Goal: Complete application form

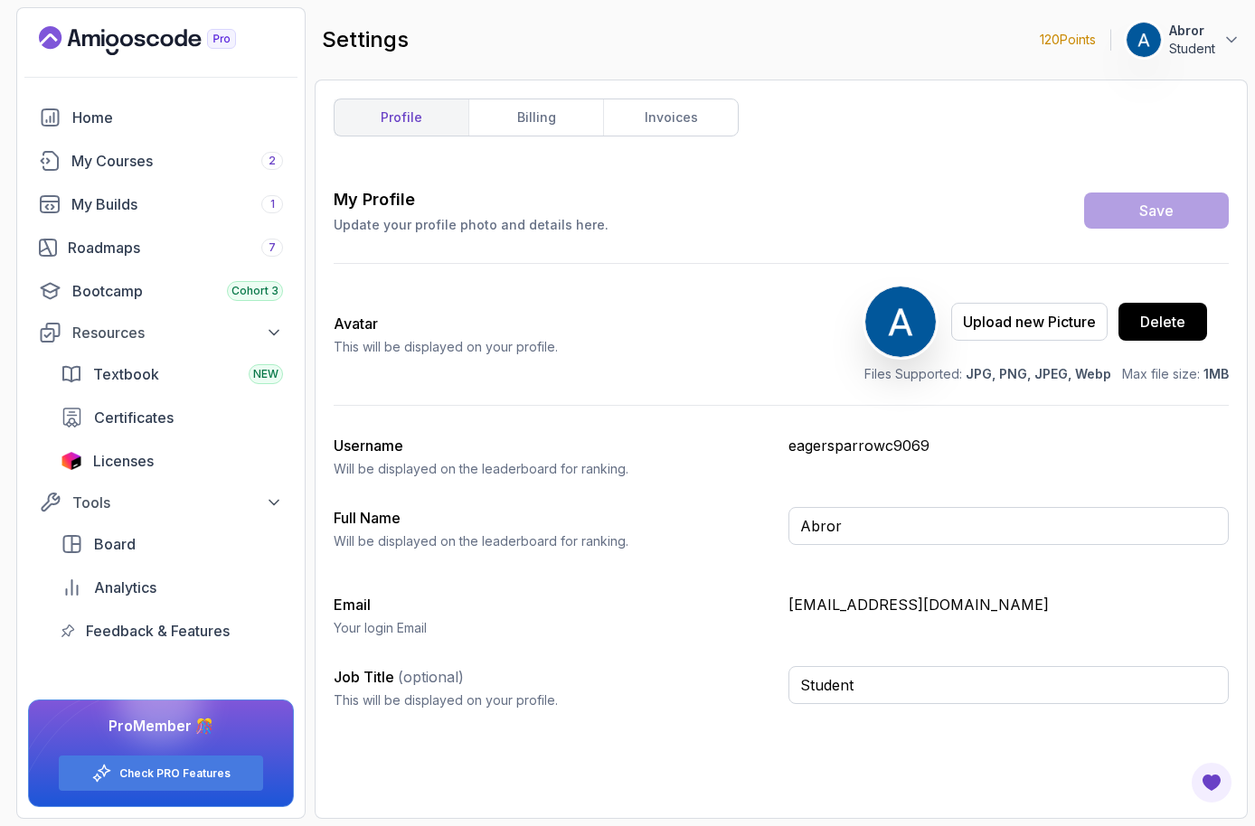
click at [1189, 43] on p "Student" at bounding box center [1192, 49] width 46 height 18
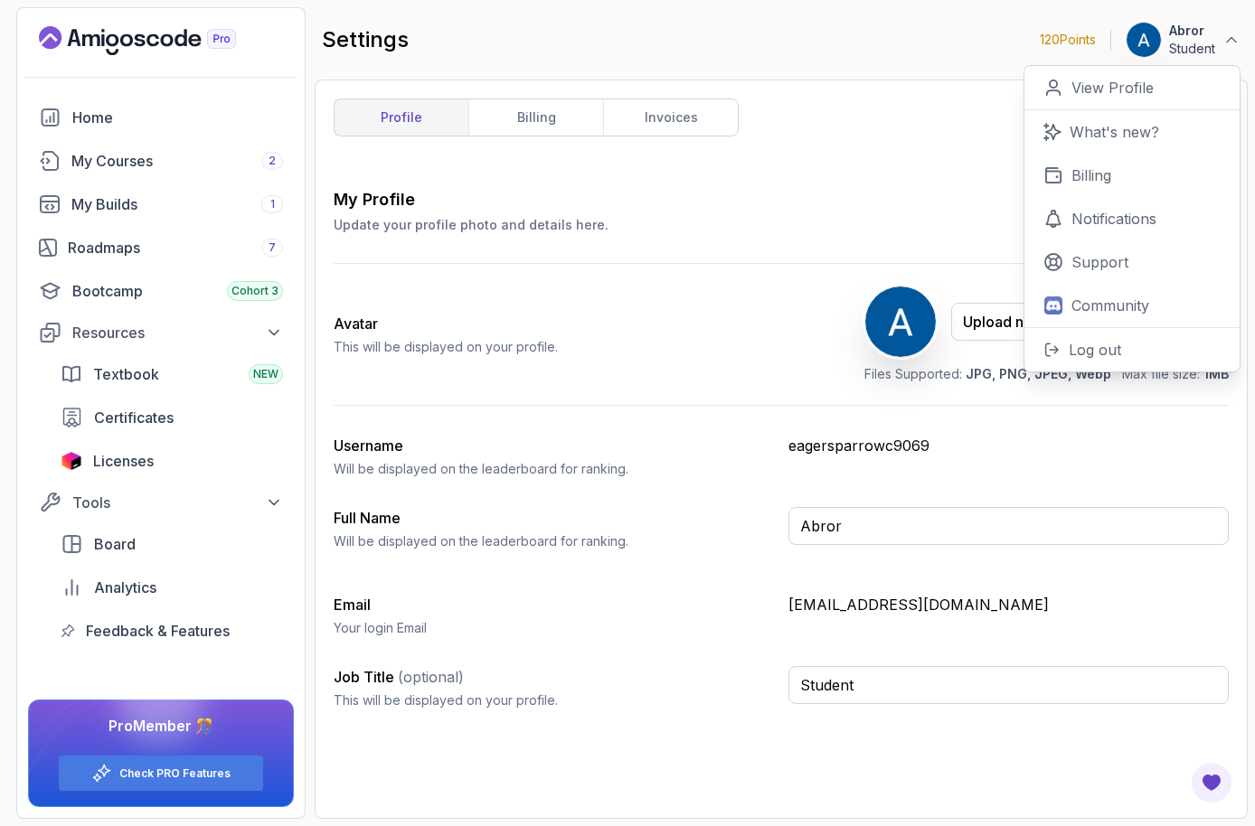
click at [881, 40] on div "settings 120 Points Abror Student 0 Points View Profile What's new? Billing Not…" at bounding box center [781, 39] width 933 height 65
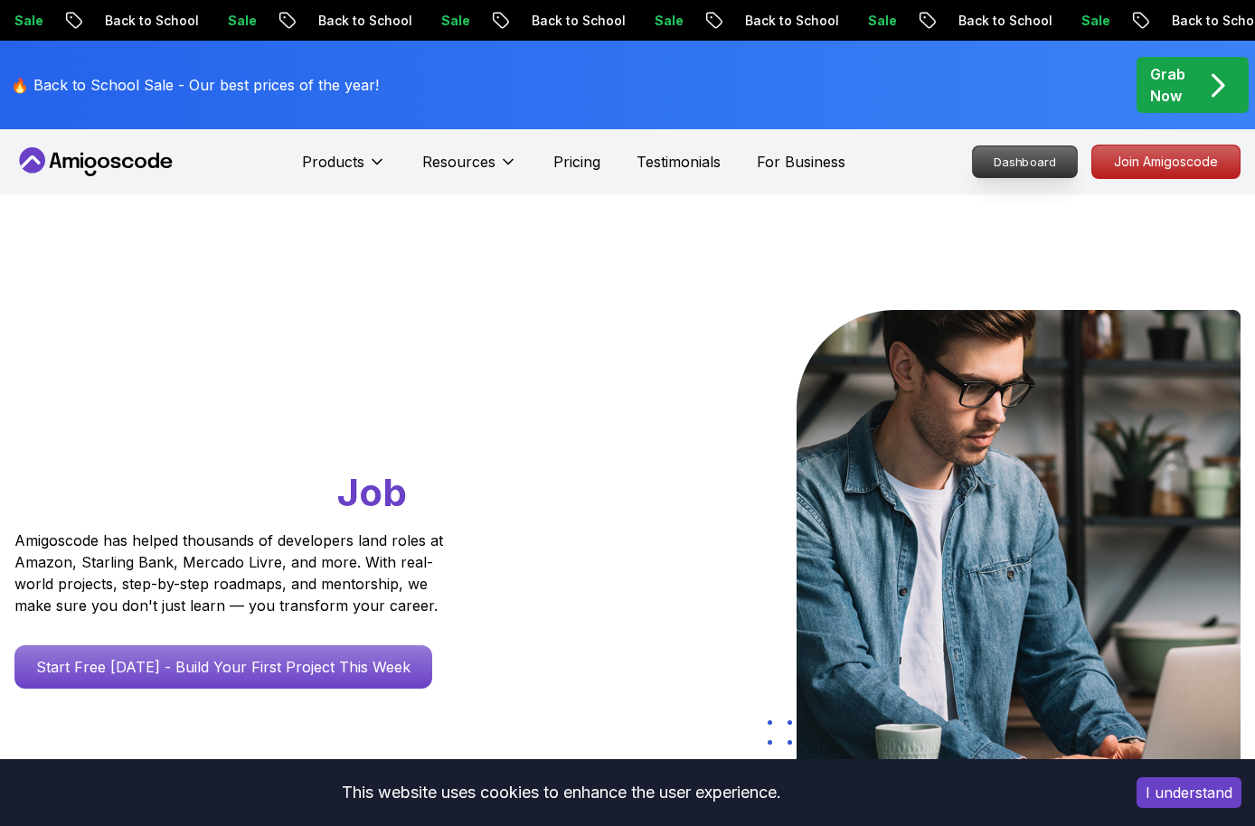
click at [1048, 154] on p "Dashboard" at bounding box center [1025, 161] width 104 height 31
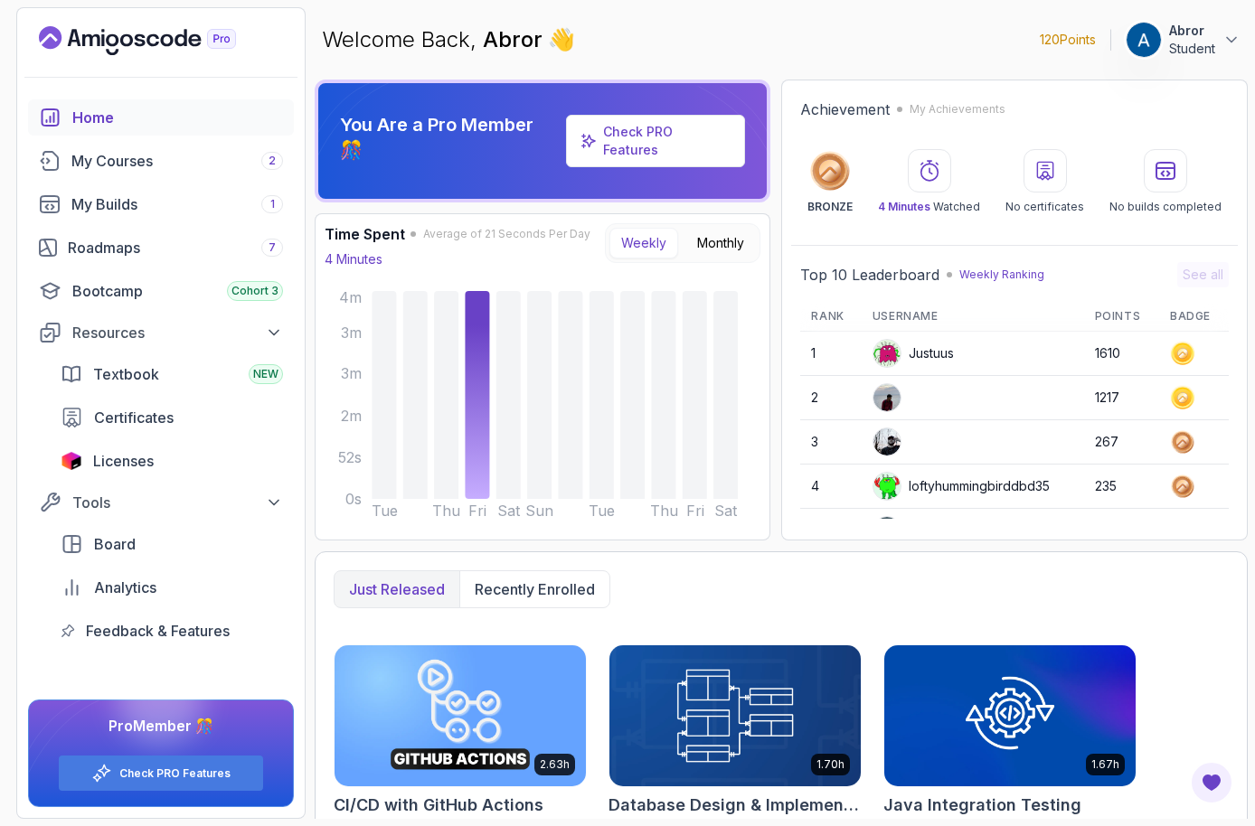
click at [1190, 37] on p "Abror" at bounding box center [1192, 31] width 46 height 18
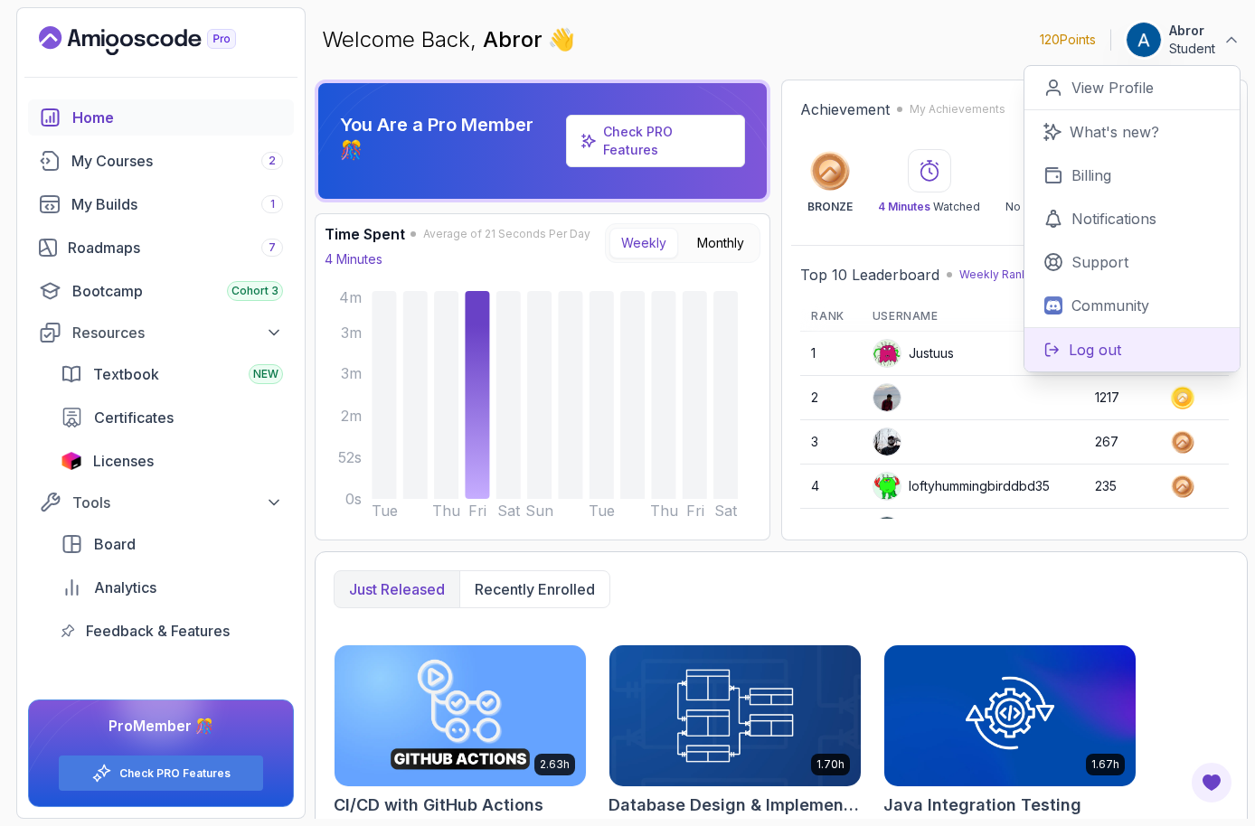
click at [1069, 357] on p "Log out" at bounding box center [1095, 350] width 52 height 22
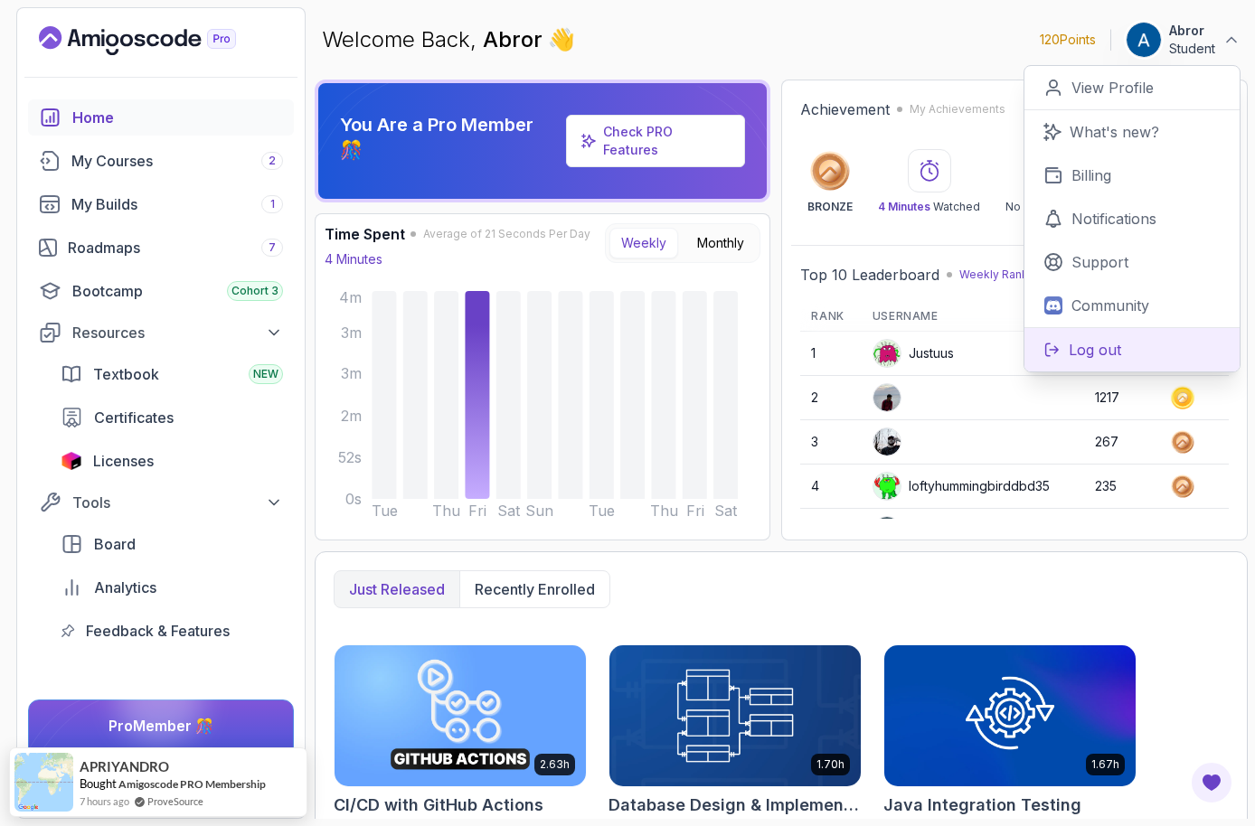
click at [1098, 347] on p "Log out" at bounding box center [1095, 350] width 52 height 22
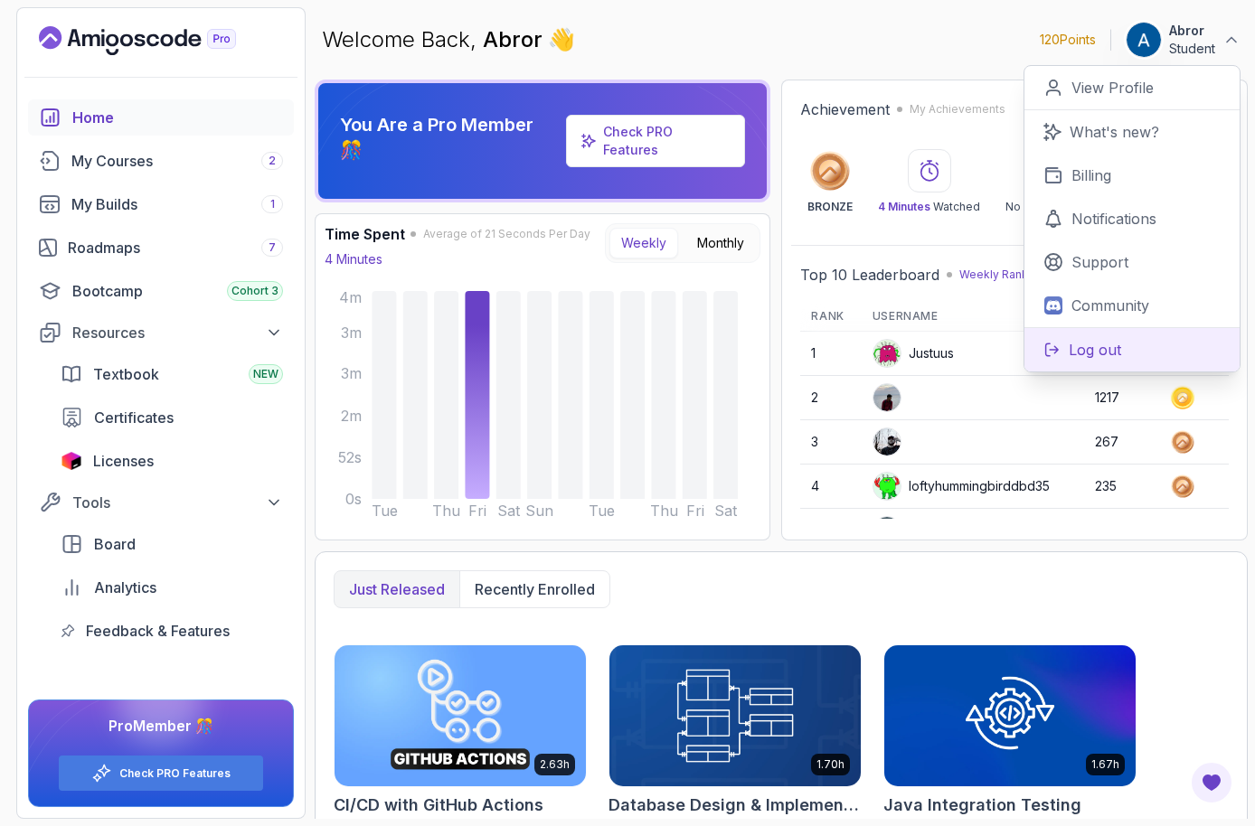
click at [1140, 348] on button "Log out" at bounding box center [1131, 349] width 215 height 44
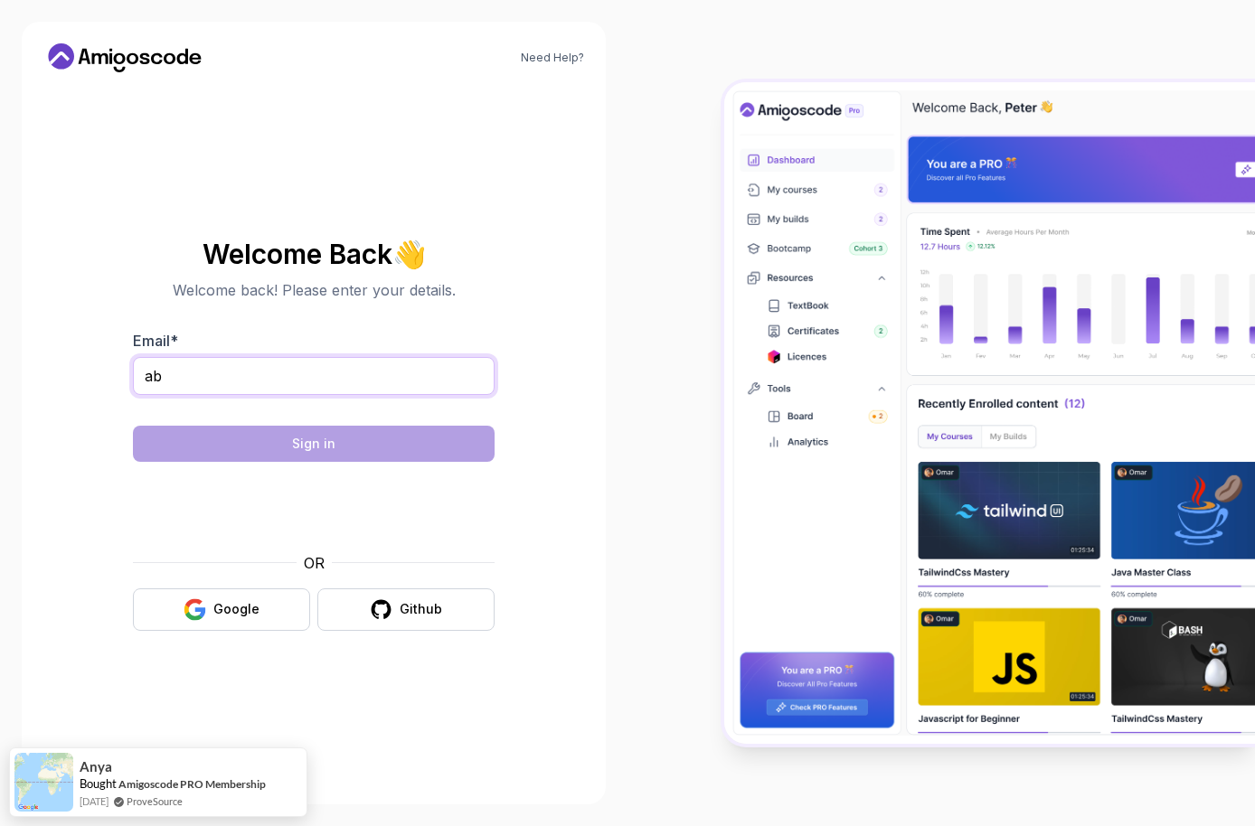
type input "a"
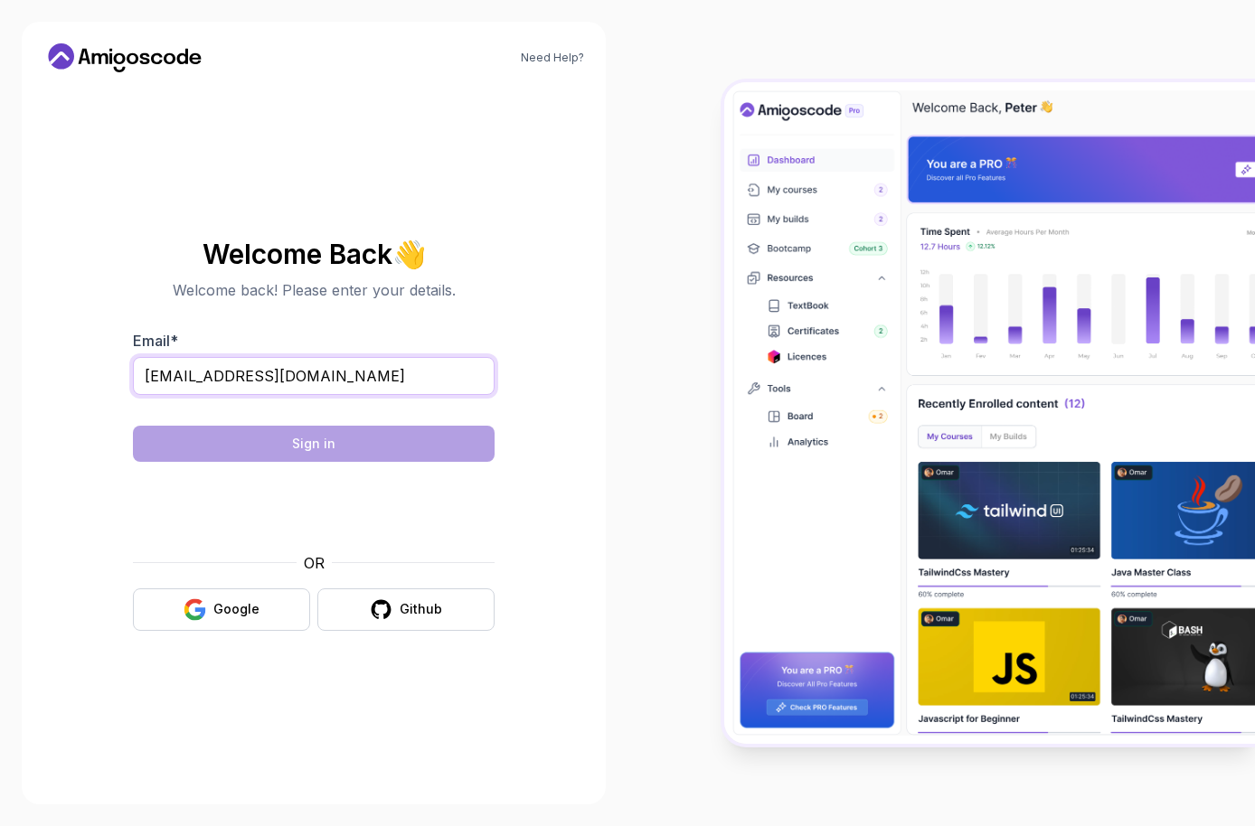
type input "abbror2006@gmail.com"
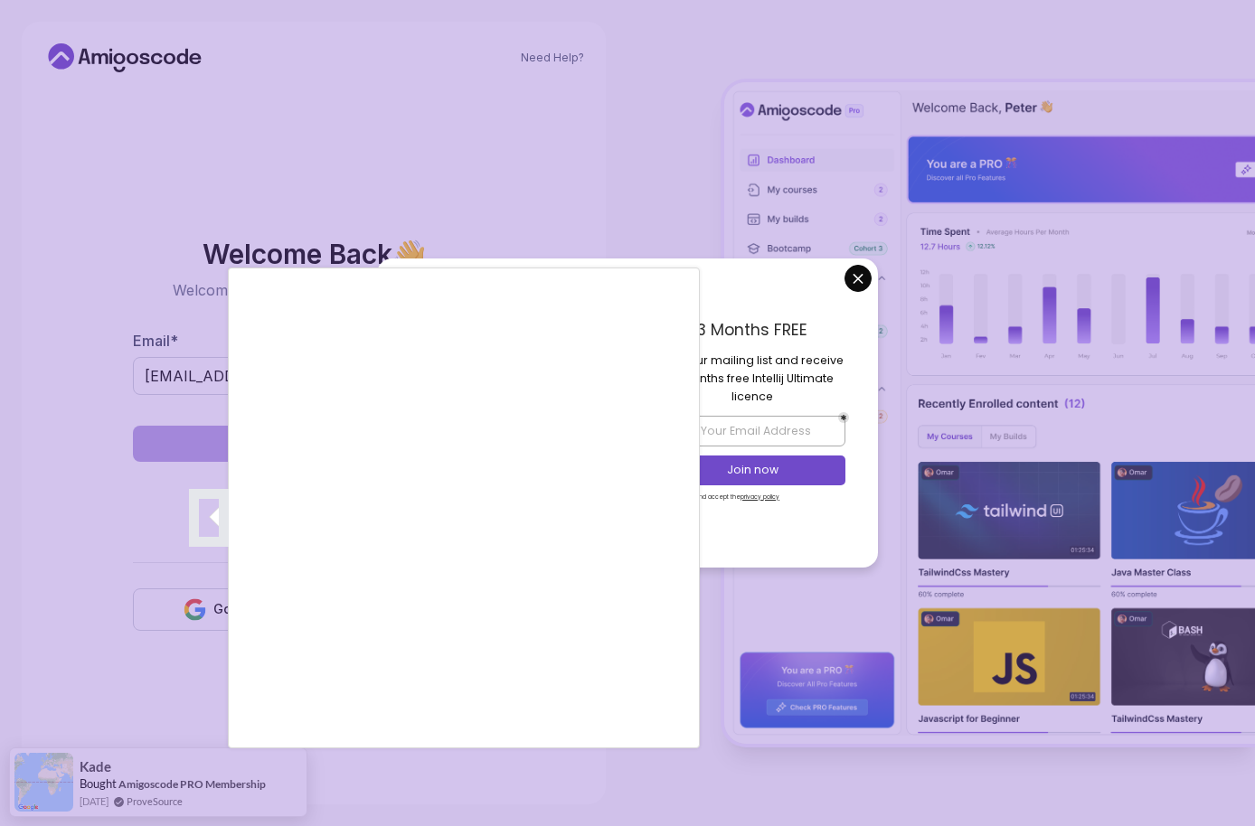
click at [827, 293] on div at bounding box center [627, 413] width 1255 height 826
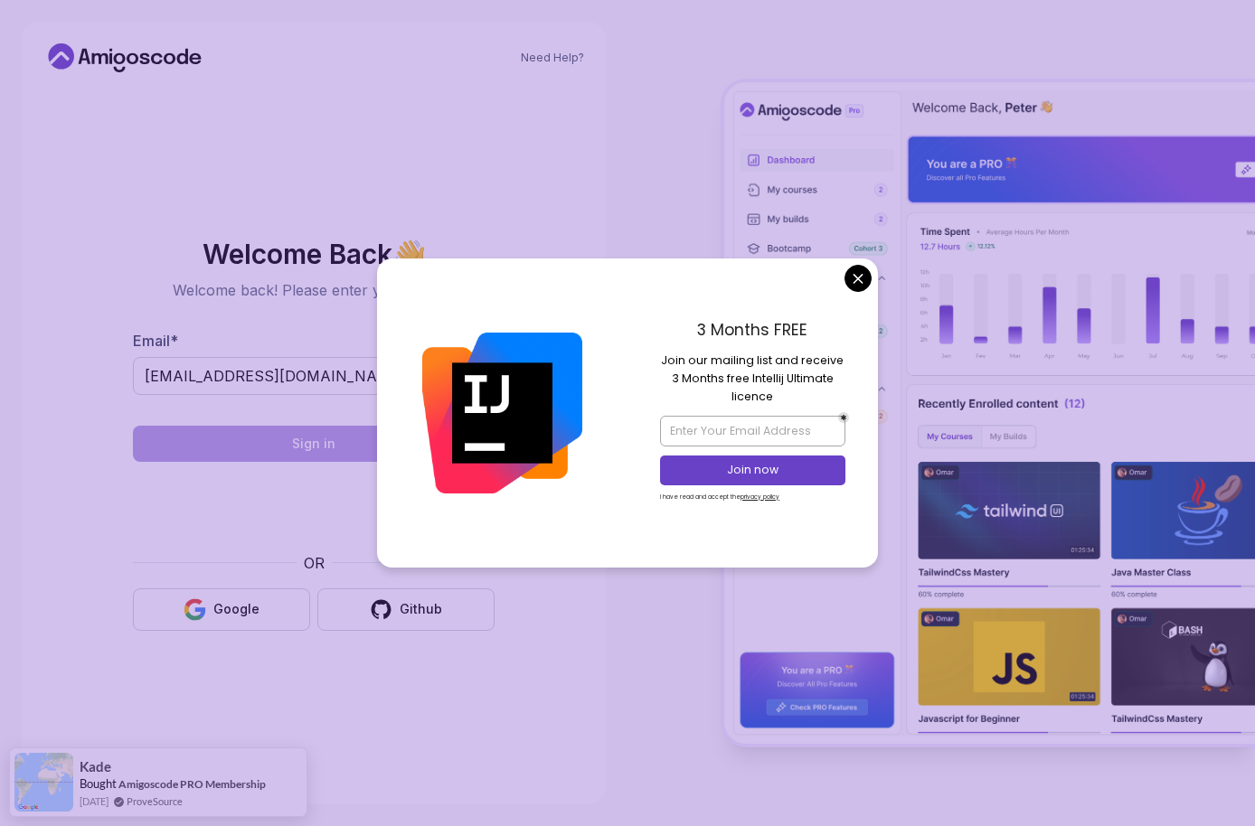
click at [866, 283] on body "Need Help? Welcome Back 👋 Welcome back! Please enter your details. Email * abbr…" at bounding box center [627, 413] width 1255 height 826
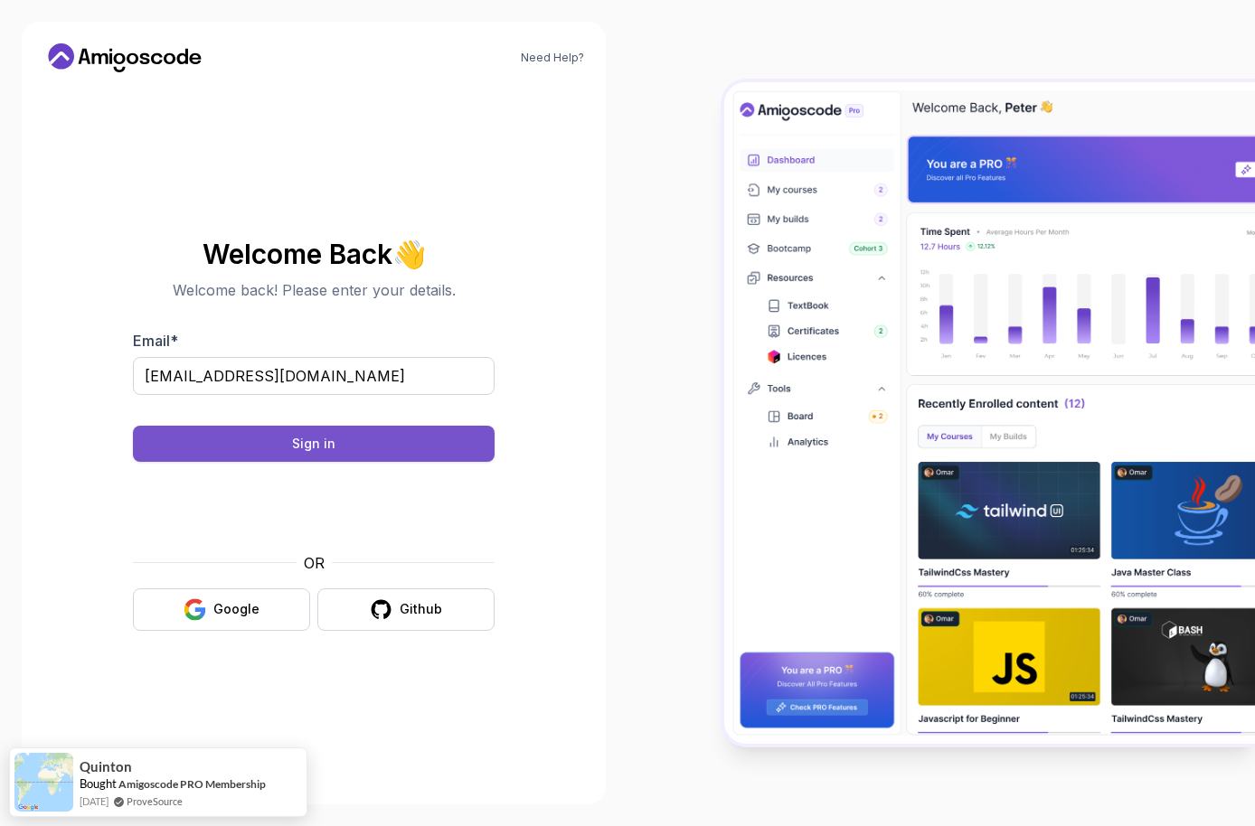
click at [298, 432] on button "Sign in" at bounding box center [314, 444] width 362 height 36
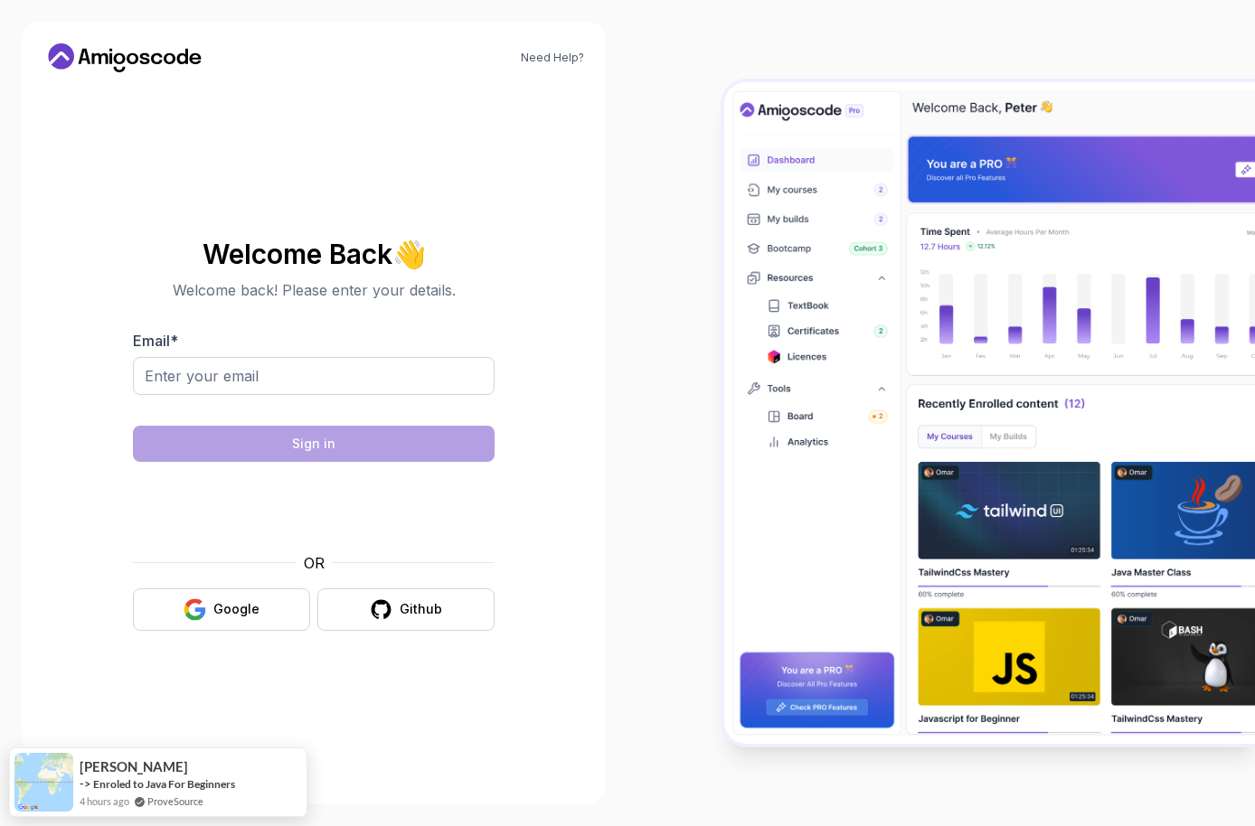
click at [234, 640] on div "Welcome Back 👋 Welcome back! Please enter your details. Email * Sign in OR Goog…" at bounding box center [314, 435] width 362 height 428
click at [251, 612] on div "Google" at bounding box center [236, 609] width 46 height 18
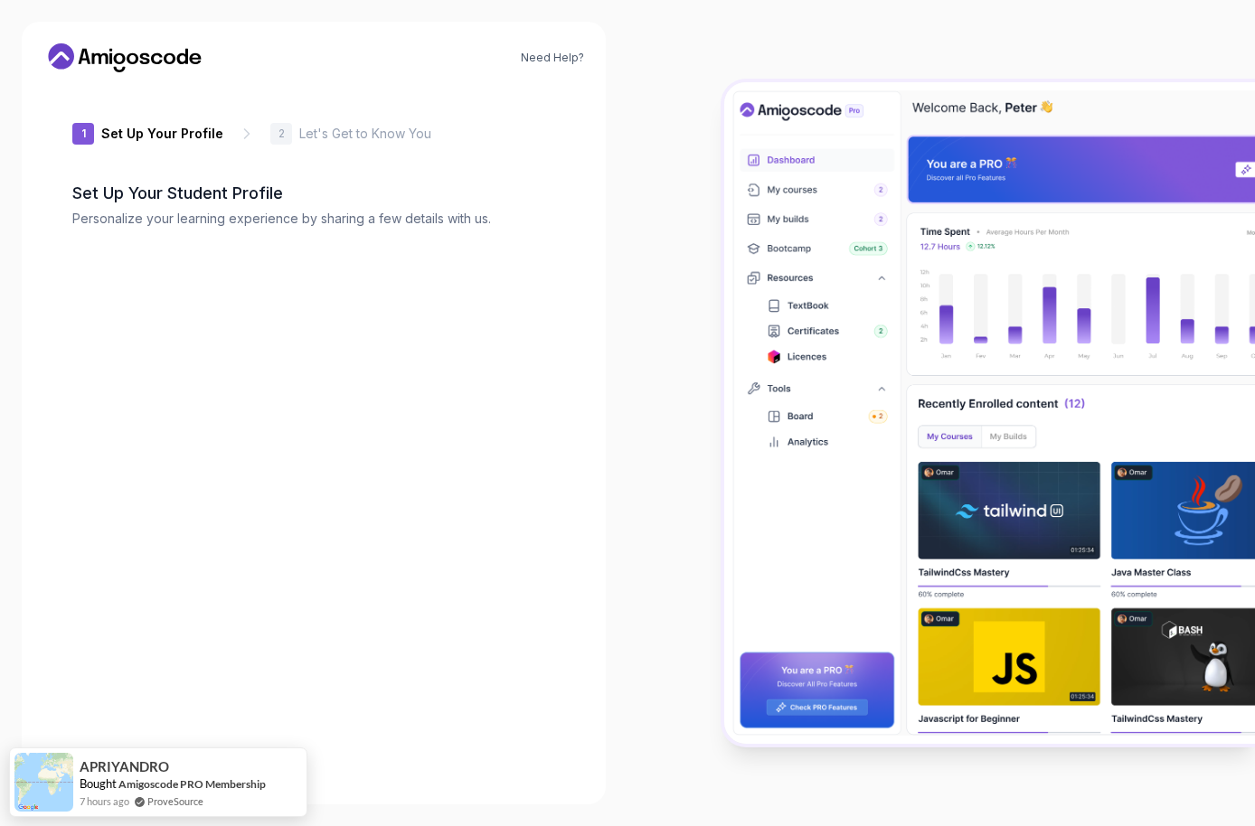
type input "silenthummingbirde3d57"
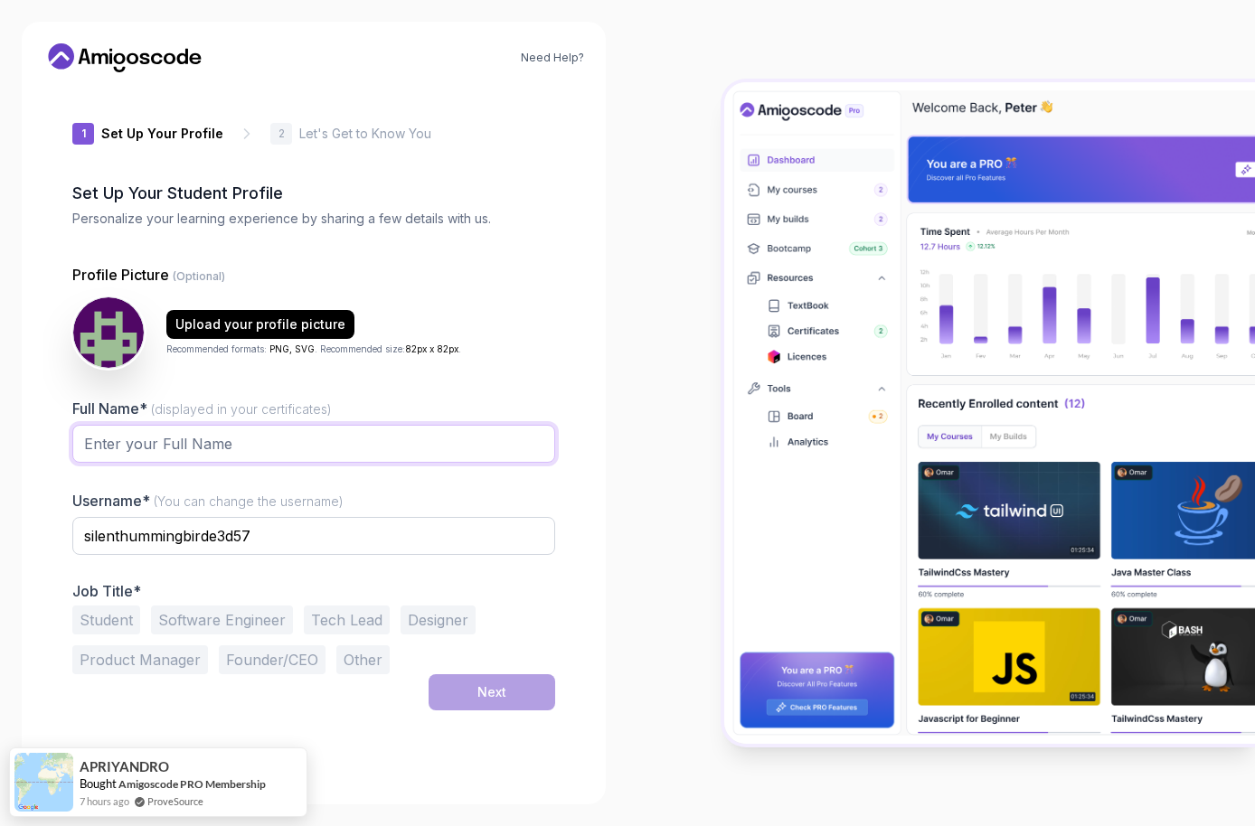
click at [362, 426] on input "Full Name* (displayed in your certificates)" at bounding box center [313, 444] width 483 height 38
type input "Abrorkhon"
click at [118, 613] on button "Student" at bounding box center [106, 620] width 68 height 29
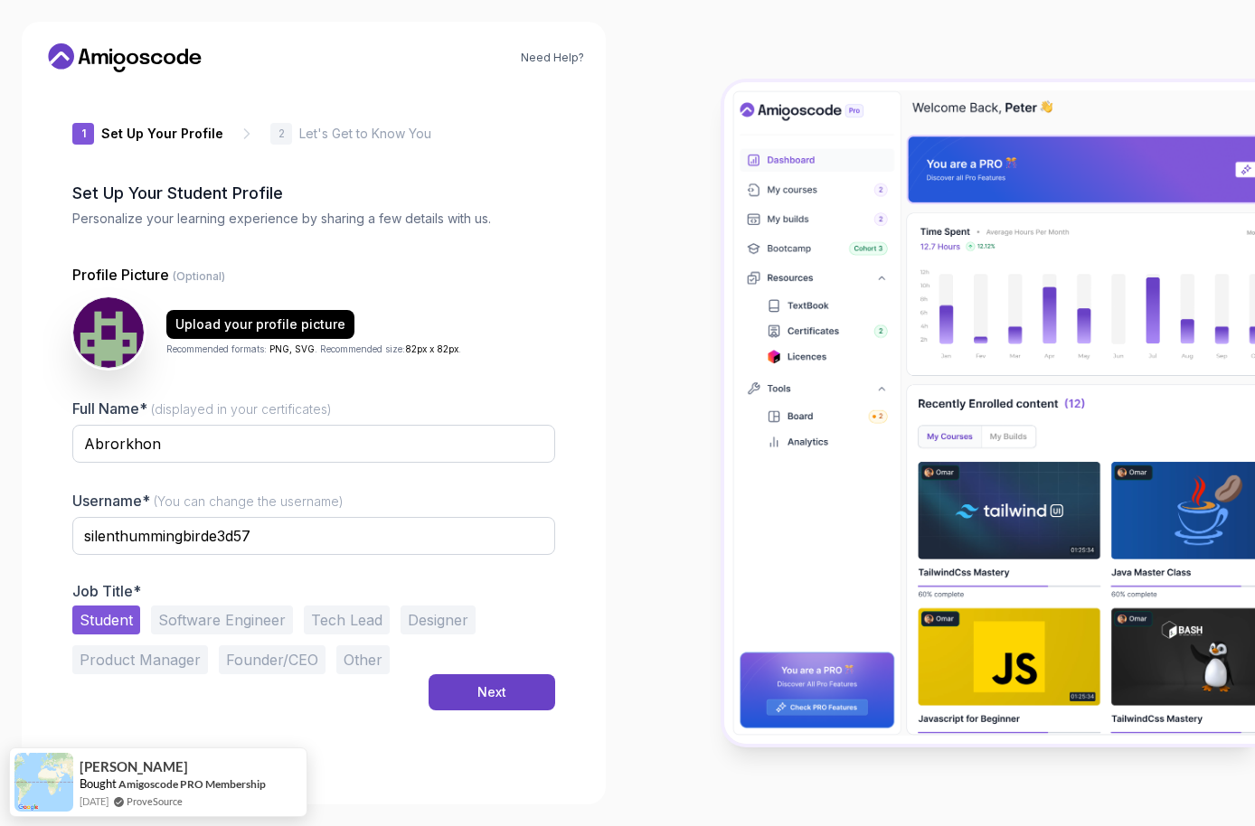
click at [202, 613] on button "Software Engineer" at bounding box center [222, 620] width 142 height 29
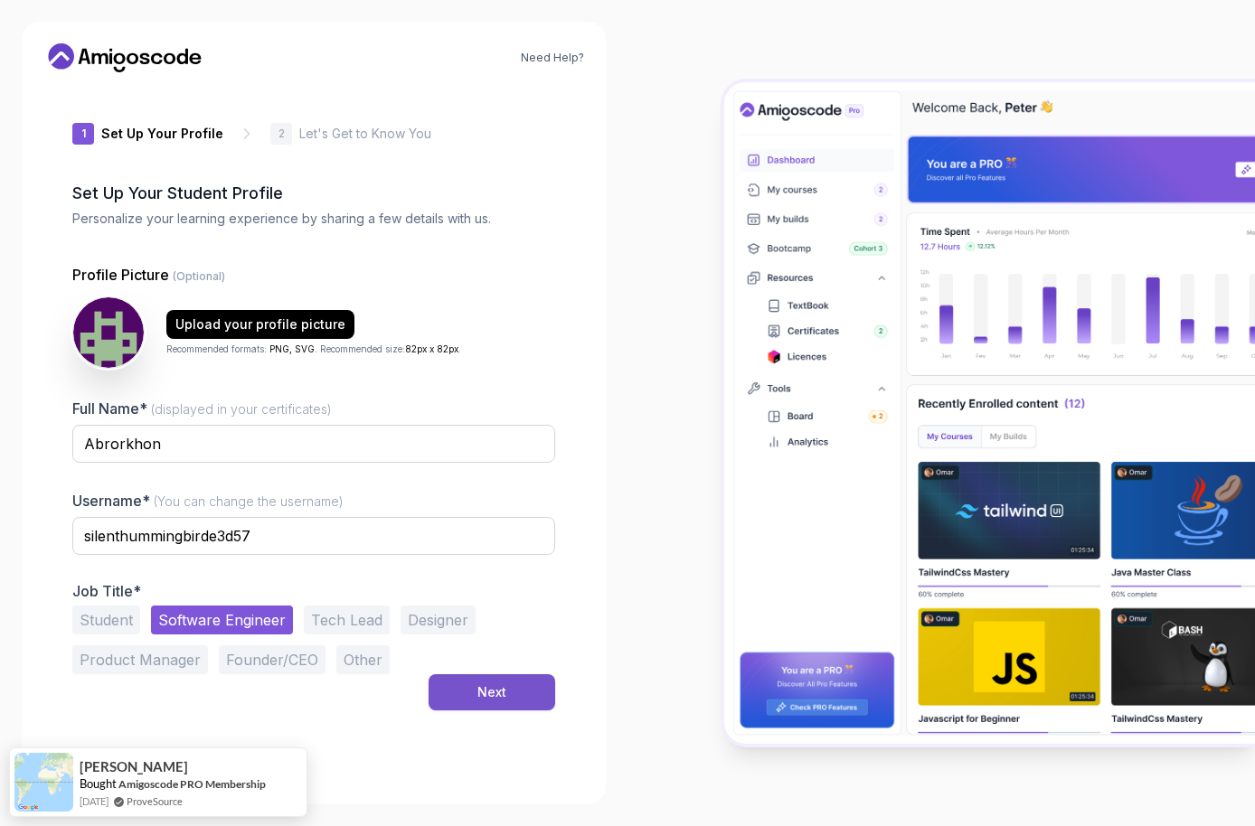
click at [497, 683] on div "Next" at bounding box center [491, 692] width 29 height 18
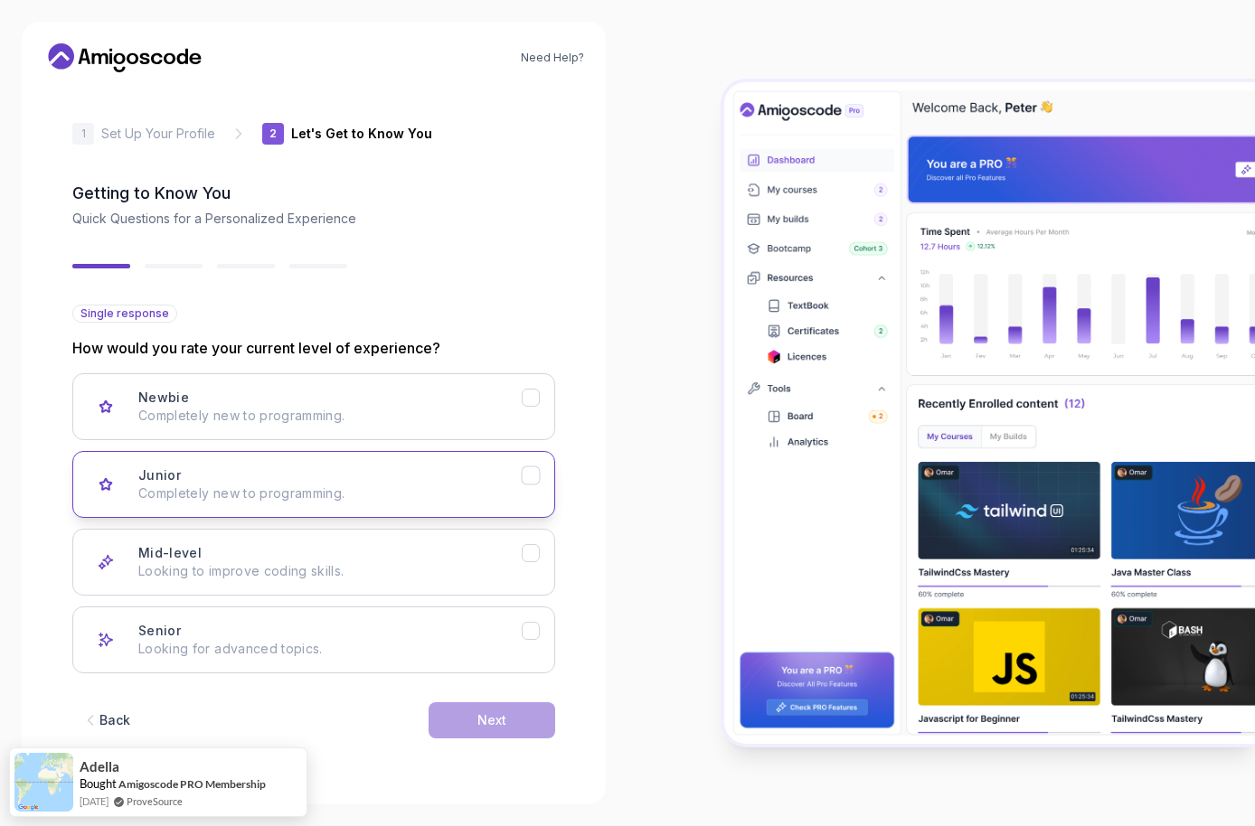
click at [287, 462] on button "Junior Completely new to programming." at bounding box center [313, 484] width 483 height 67
click at [490, 718] on div "Next" at bounding box center [491, 720] width 29 height 18
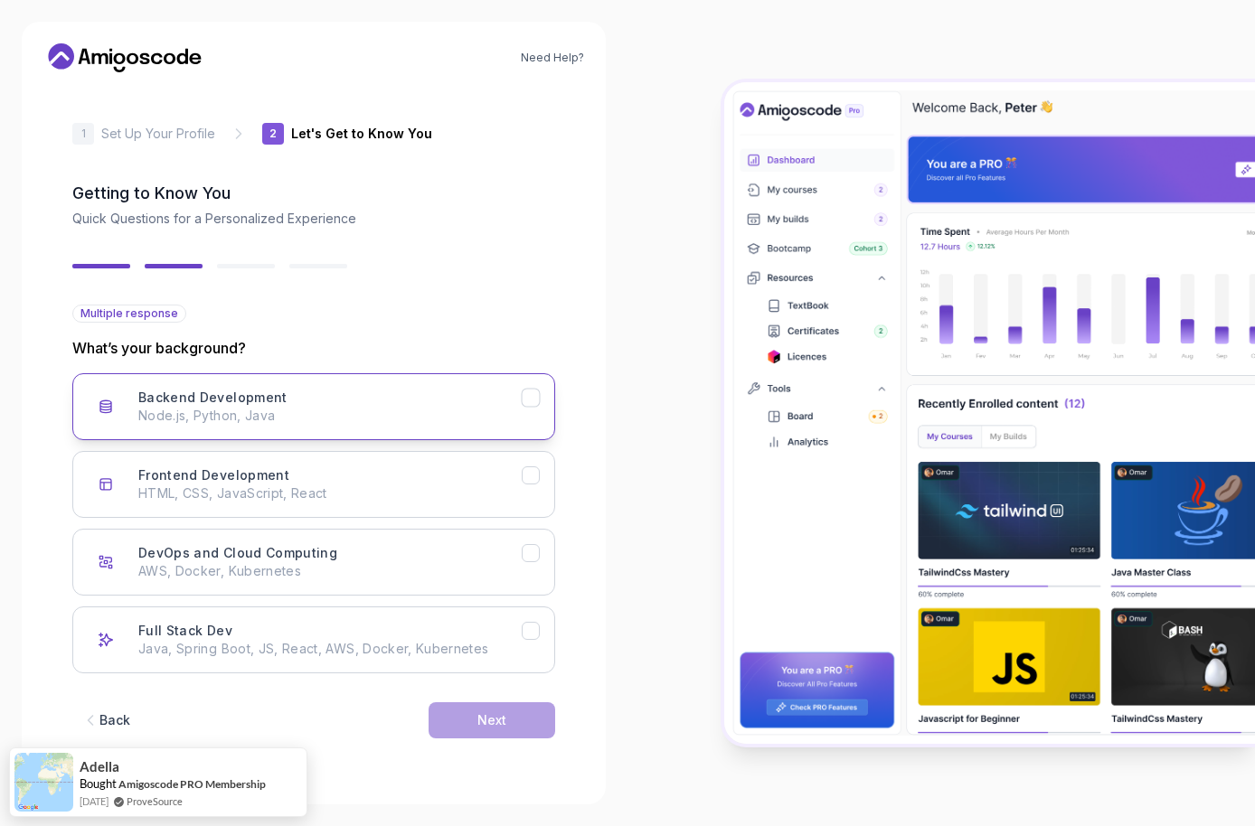
click at [341, 413] on p "Node.js, Python, Java" at bounding box center [329, 416] width 383 height 18
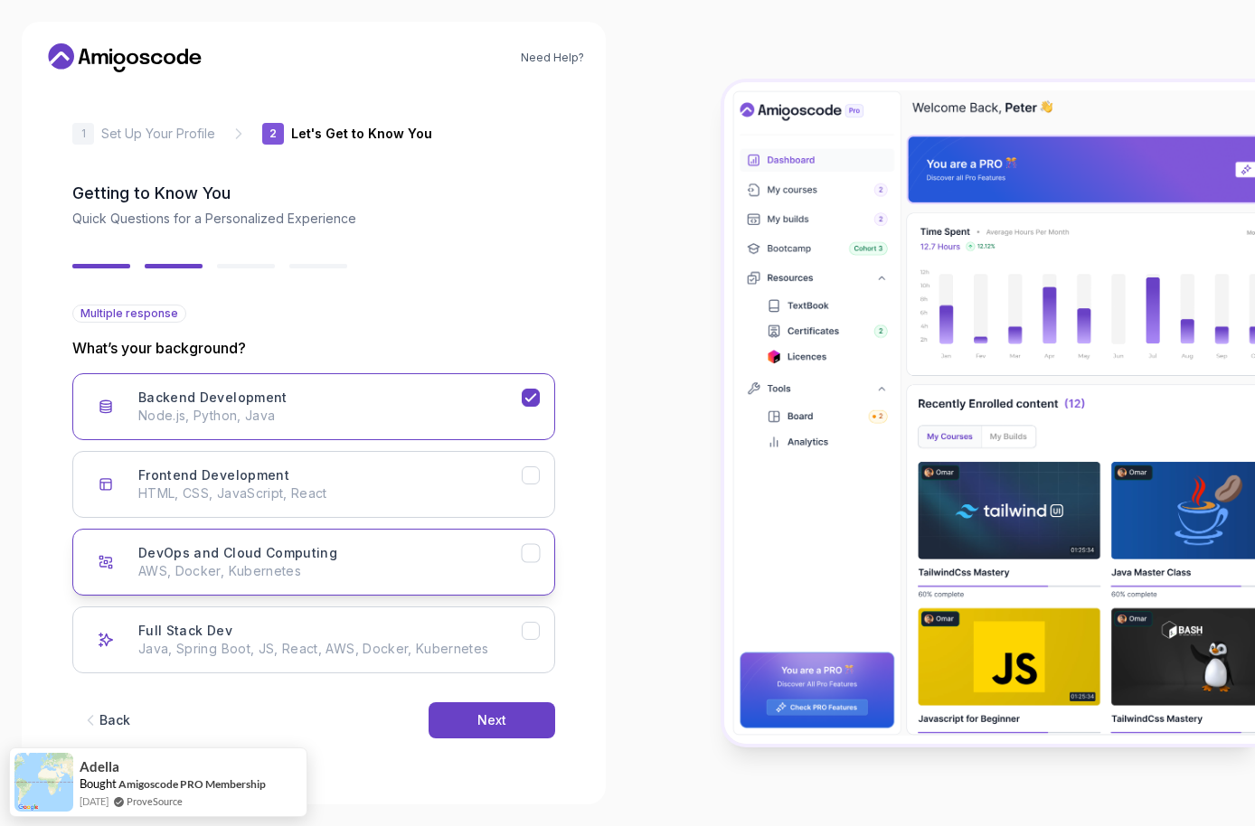
click at [500, 542] on button "DevOps and Cloud Computing AWS, Docker, Kubernetes" at bounding box center [313, 562] width 483 height 67
click at [485, 631] on div "Full Stack Dev Java, Spring Boot, JS, React, AWS, Docker, Kubernetes" at bounding box center [329, 640] width 383 height 36
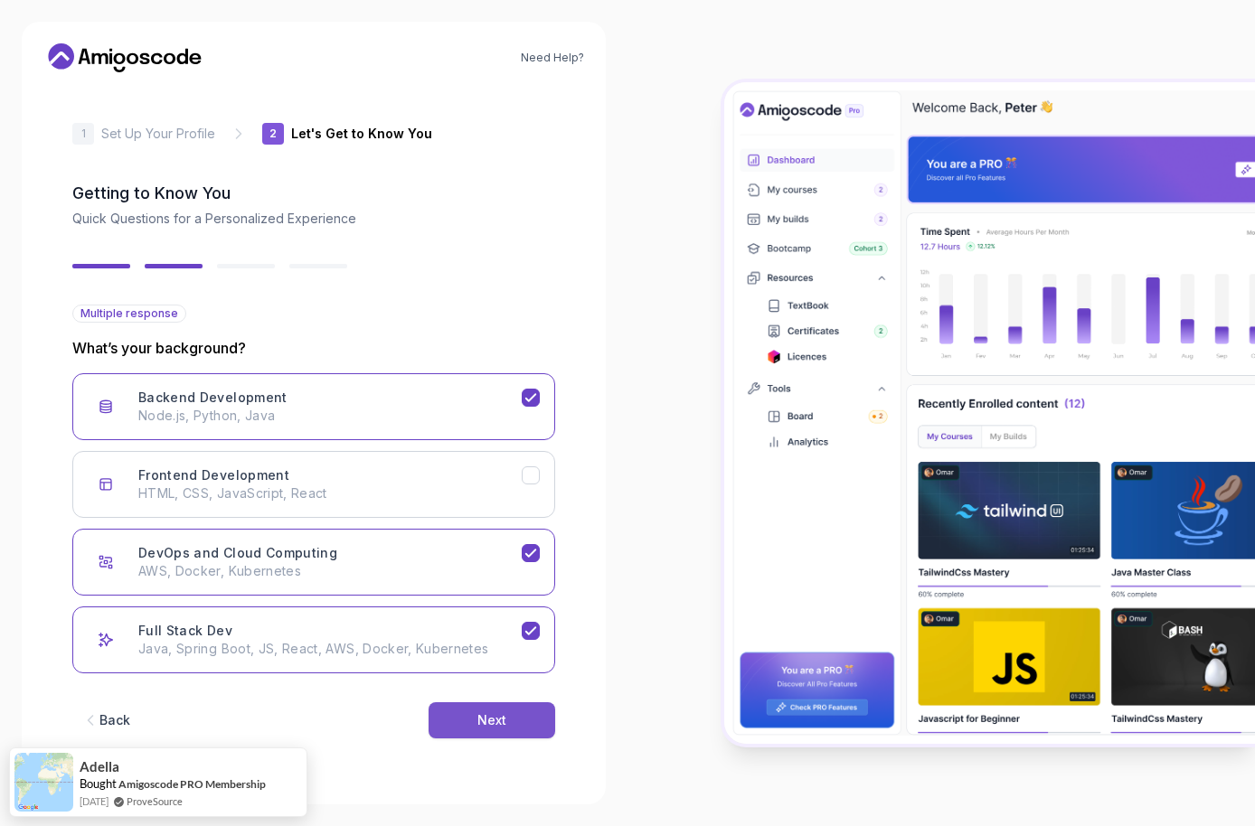
click at [513, 721] on button "Next" at bounding box center [491, 720] width 127 height 36
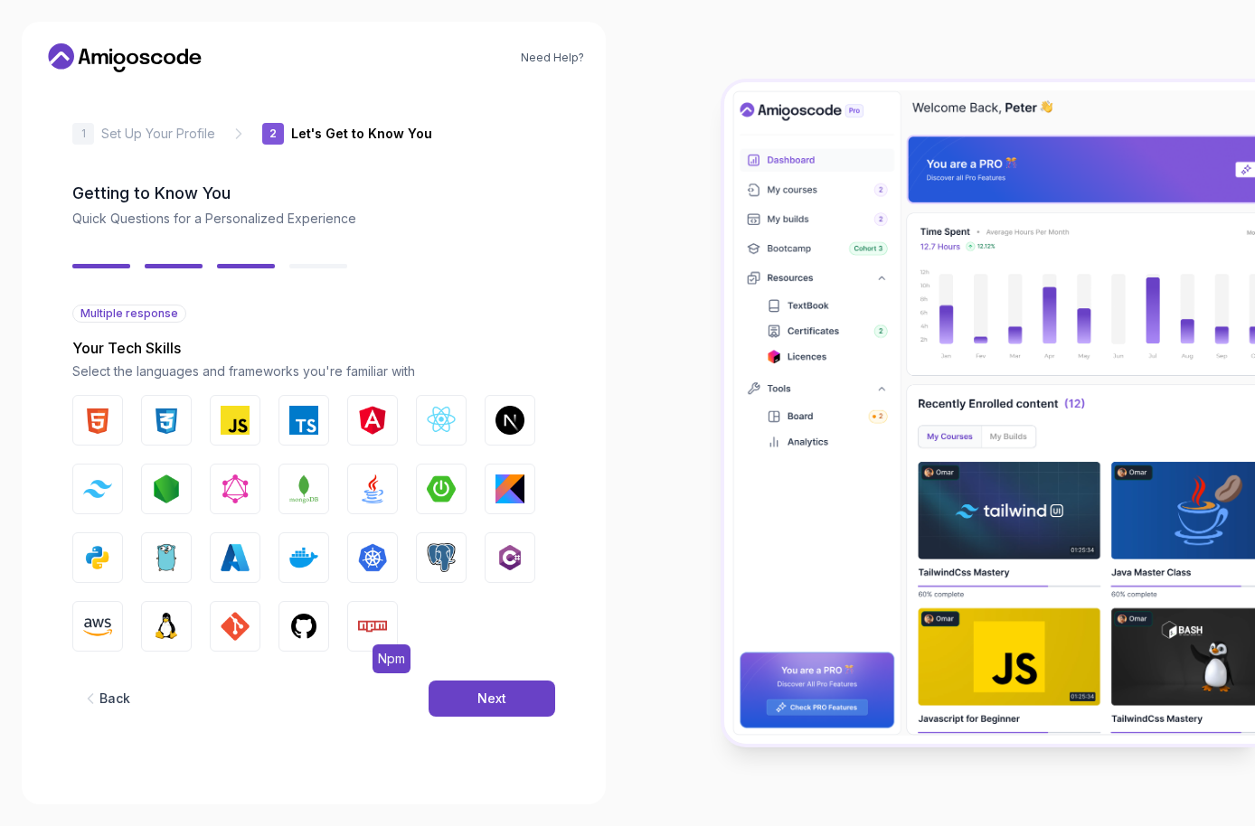
click at [371, 616] on img "button" at bounding box center [372, 626] width 29 height 29
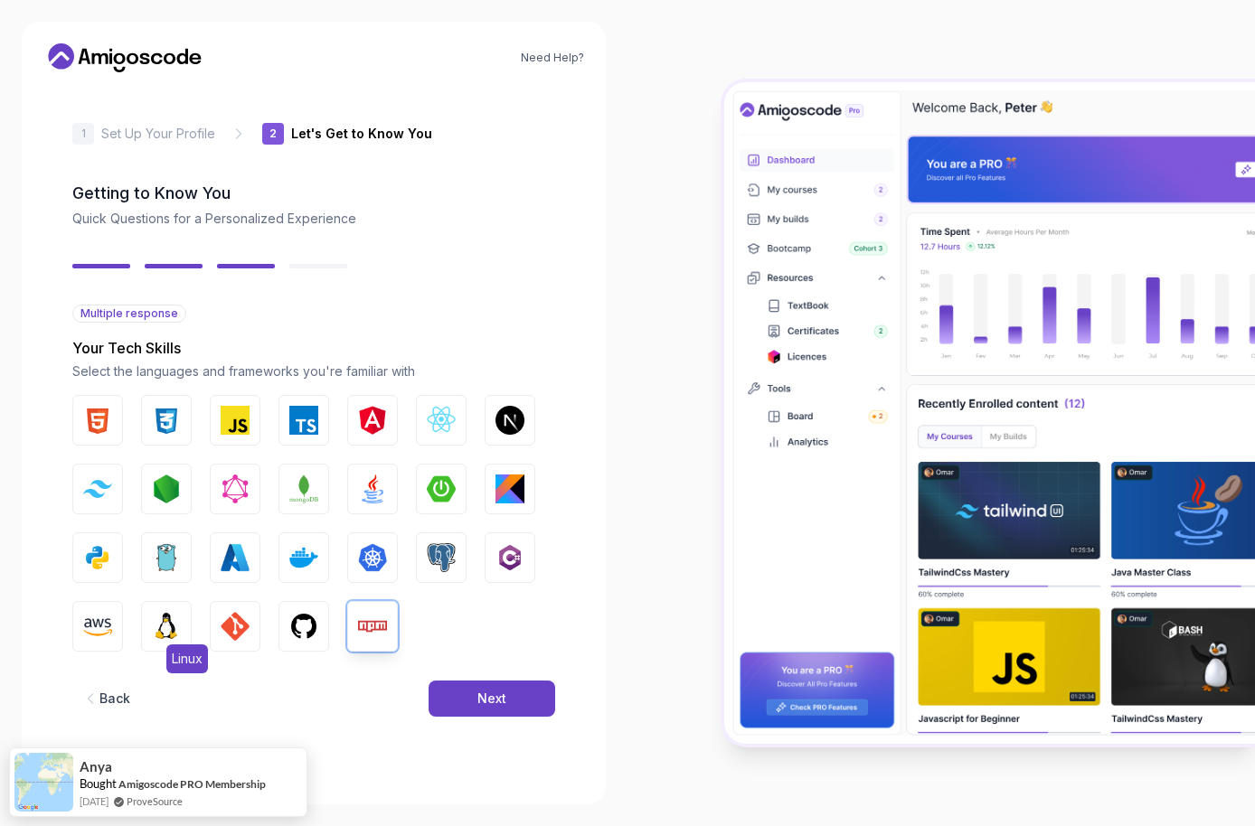
click at [174, 618] on img "button" at bounding box center [166, 626] width 29 height 29
click at [312, 414] on img "button" at bounding box center [303, 420] width 29 height 29
click at [433, 487] on img "button" at bounding box center [441, 489] width 29 height 29
click at [315, 488] on img "button" at bounding box center [303, 489] width 29 height 29
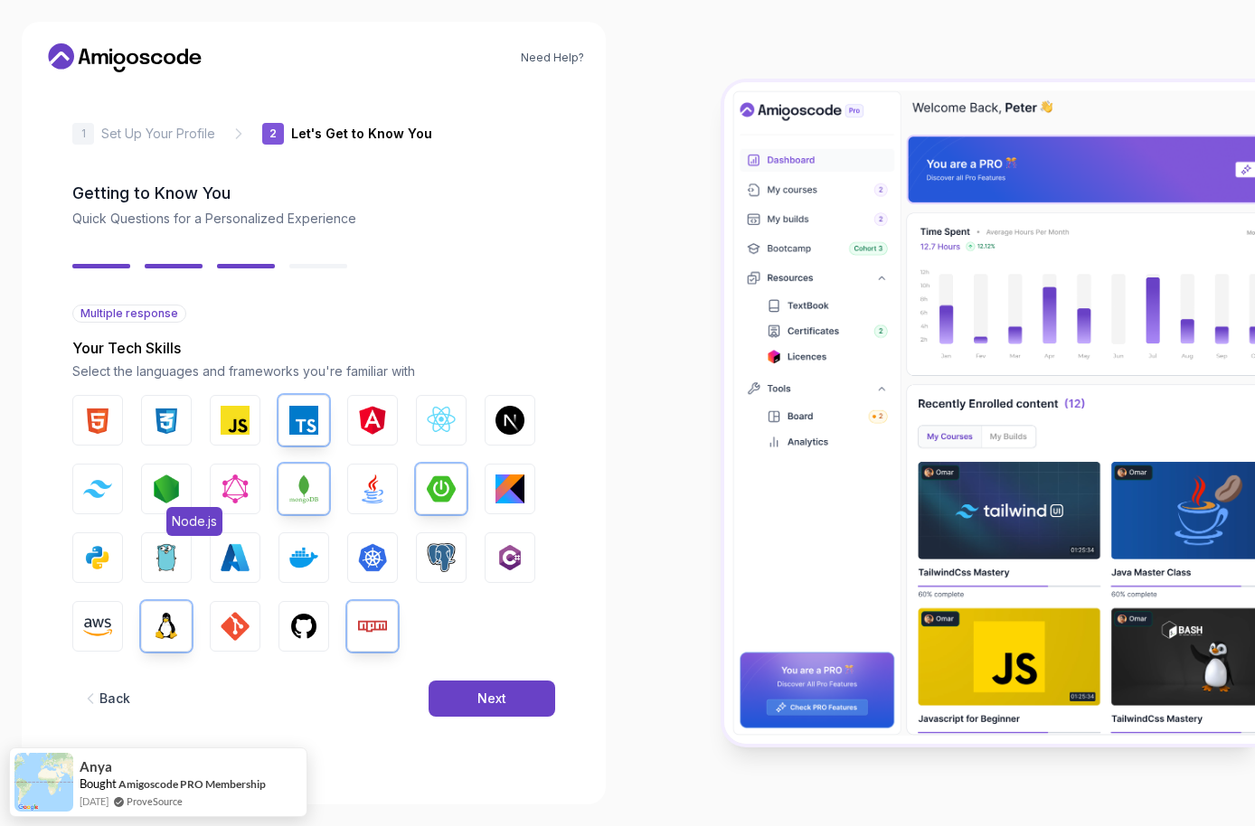
click at [178, 487] on img "button" at bounding box center [166, 489] width 29 height 29
click at [94, 551] on img "button" at bounding box center [97, 557] width 29 height 29
click at [298, 552] on img "button" at bounding box center [303, 557] width 29 height 29
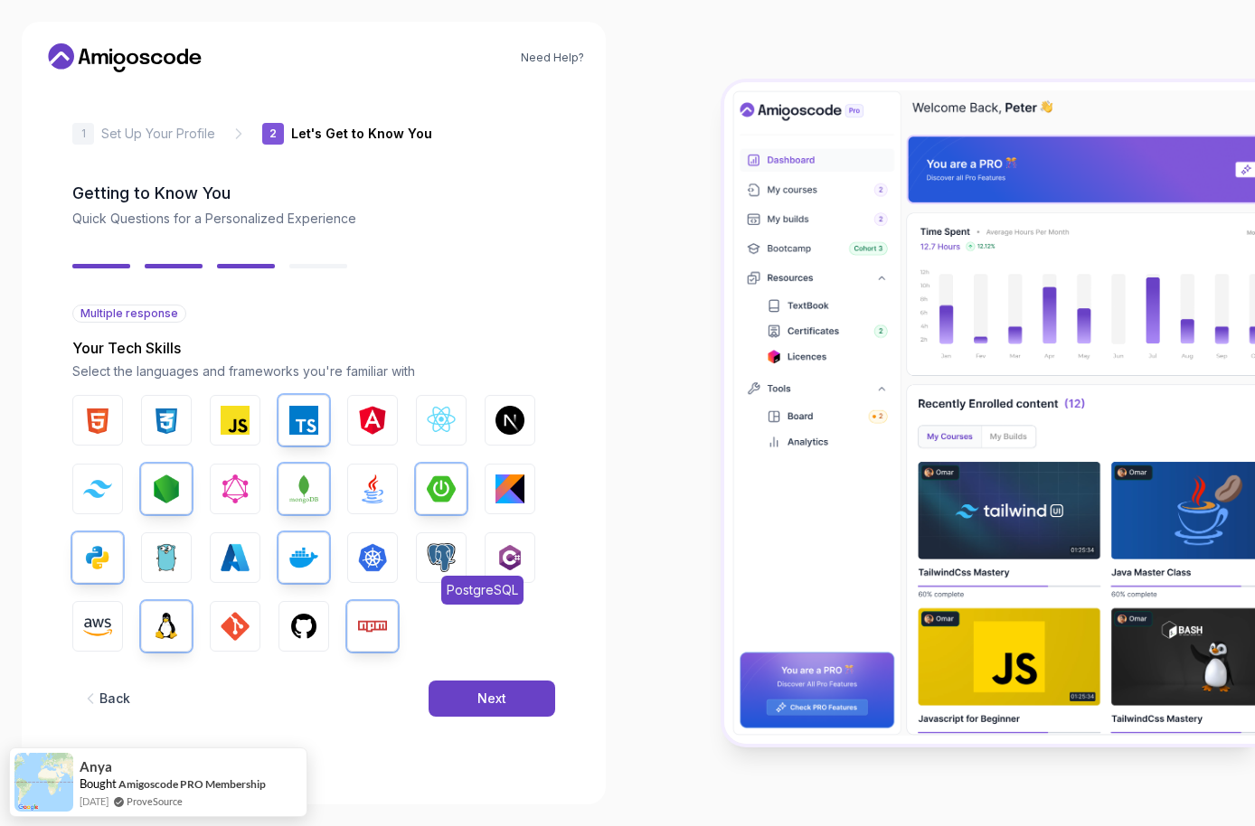
click at [447, 551] on img "button" at bounding box center [441, 557] width 29 height 29
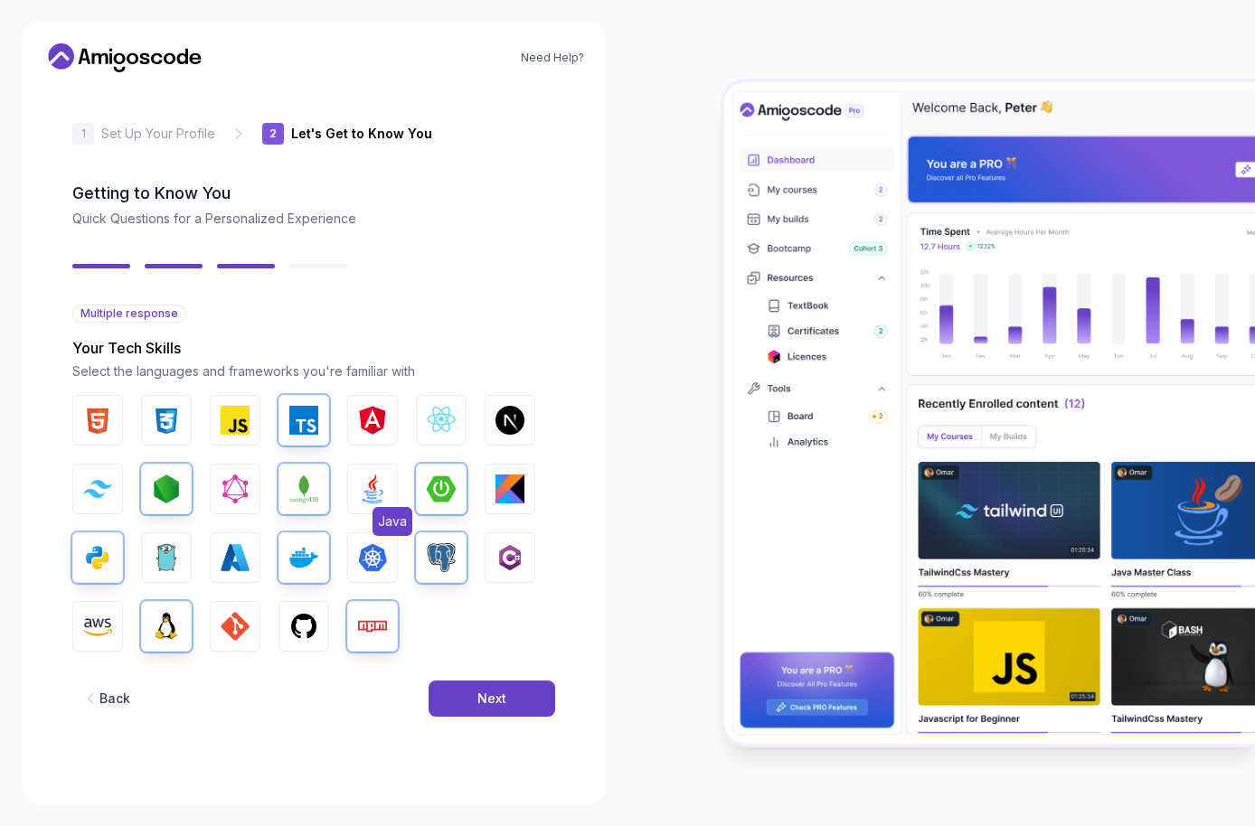
click at [376, 496] on img "button" at bounding box center [372, 489] width 29 height 29
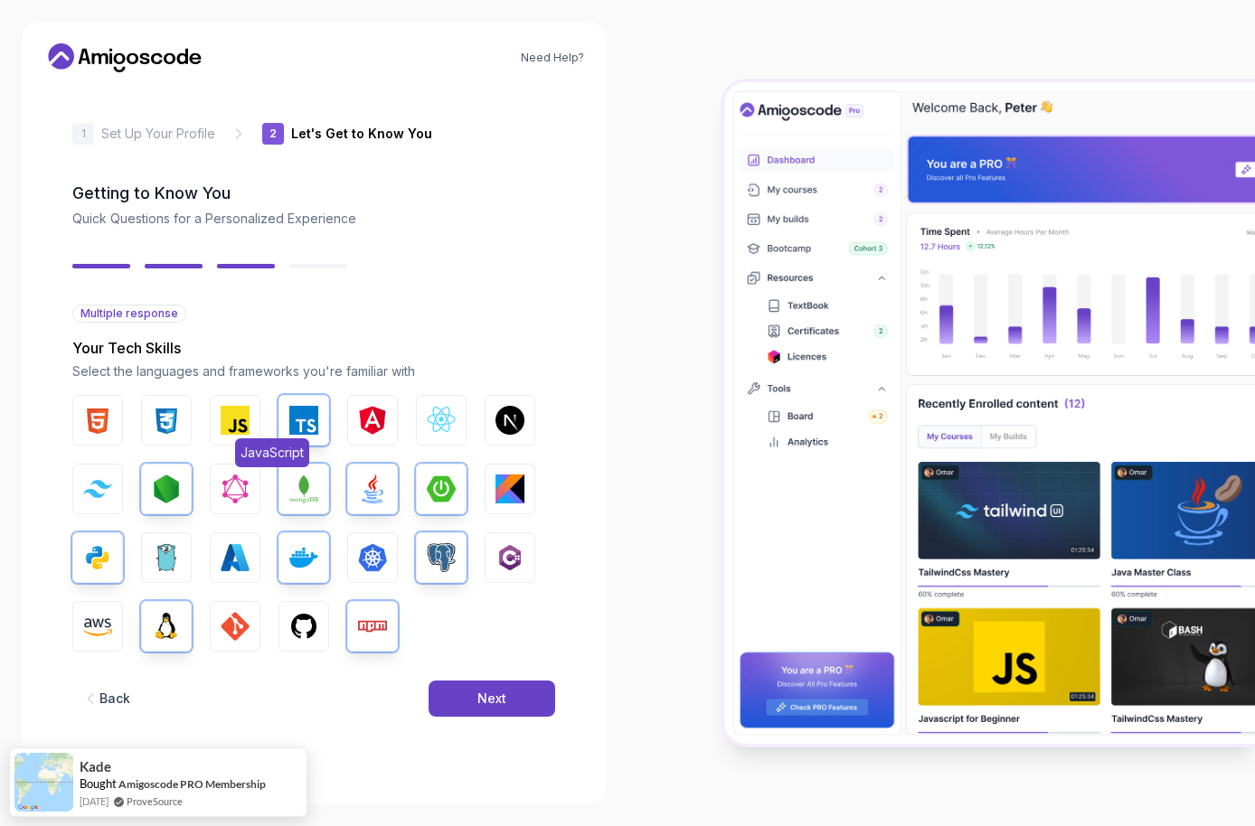
click at [235, 418] on img "button" at bounding box center [235, 420] width 29 height 29
click at [242, 620] on img "button" at bounding box center [235, 626] width 29 height 29
click at [102, 630] on img "button" at bounding box center [97, 626] width 29 height 29
click at [102, 629] on img "button" at bounding box center [97, 626] width 29 height 29
click at [479, 689] on button "Next" at bounding box center [491, 699] width 127 height 36
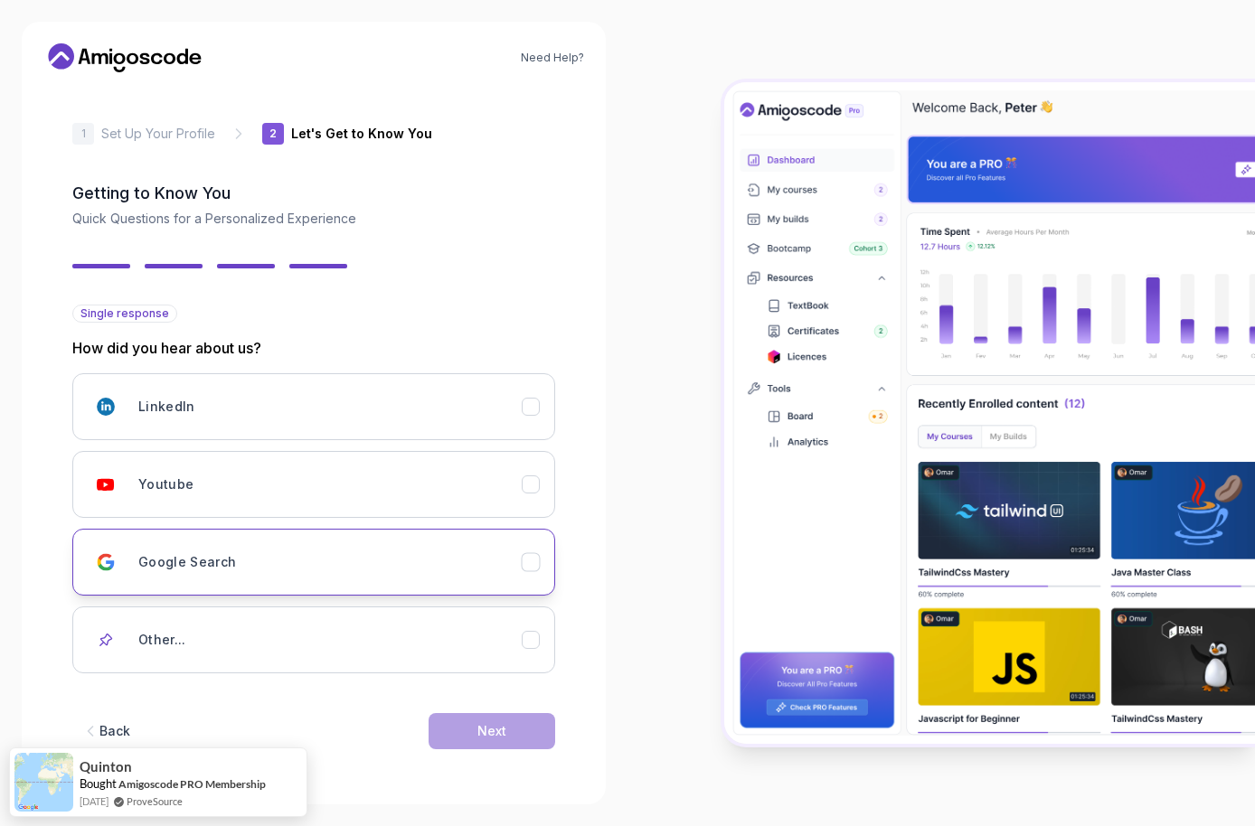
click at [372, 570] on div "Google Search" at bounding box center [329, 562] width 383 height 36
click at [485, 731] on div "Next" at bounding box center [491, 731] width 29 height 18
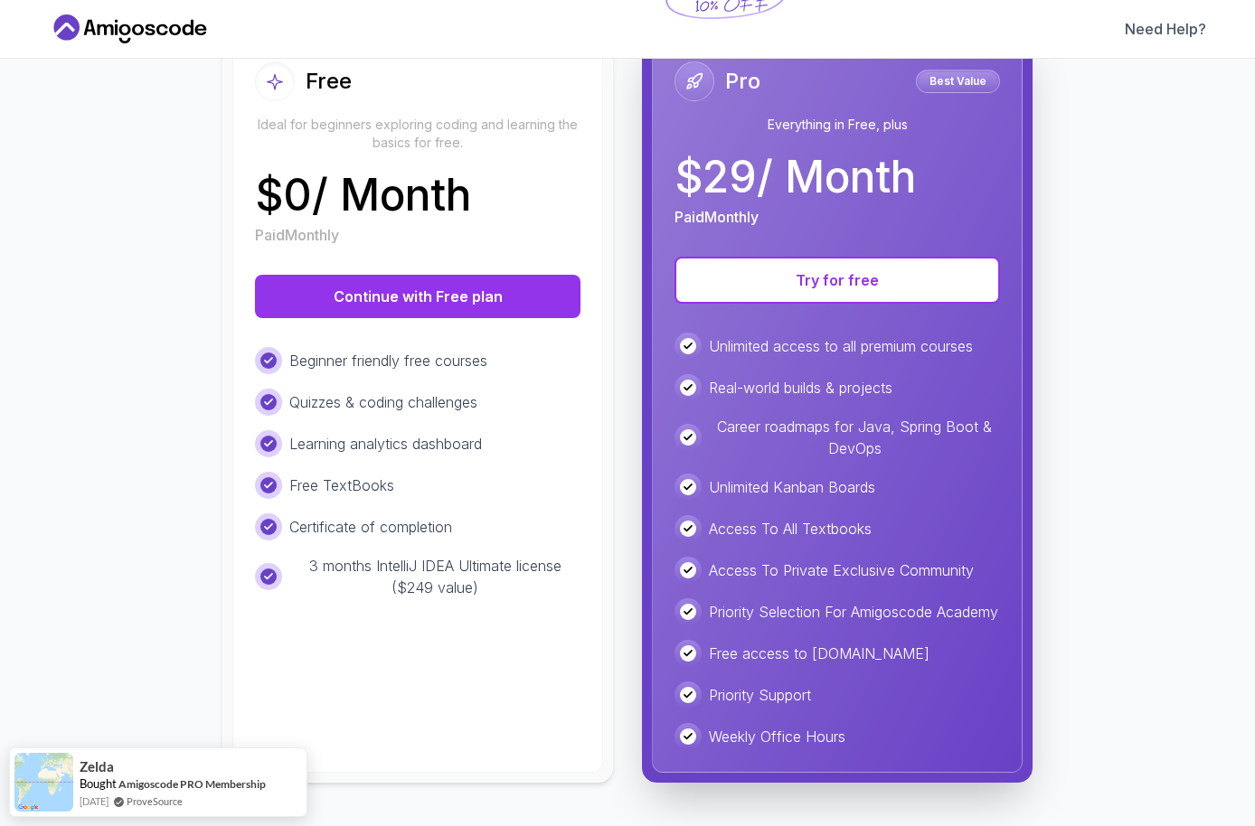
click at [718, 5] on div "Need Help?" at bounding box center [627, 29] width 1255 height 59
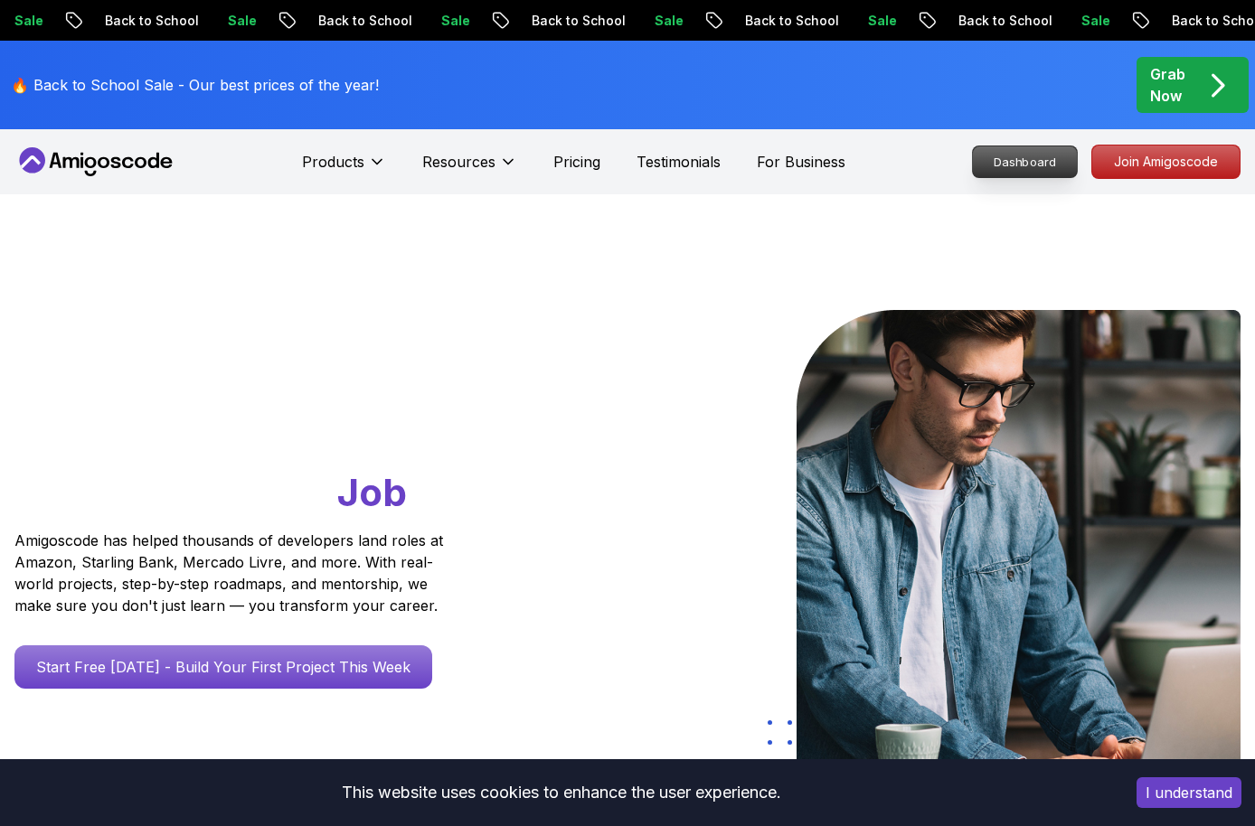
click at [1031, 156] on p "Dashboard" at bounding box center [1025, 161] width 104 height 31
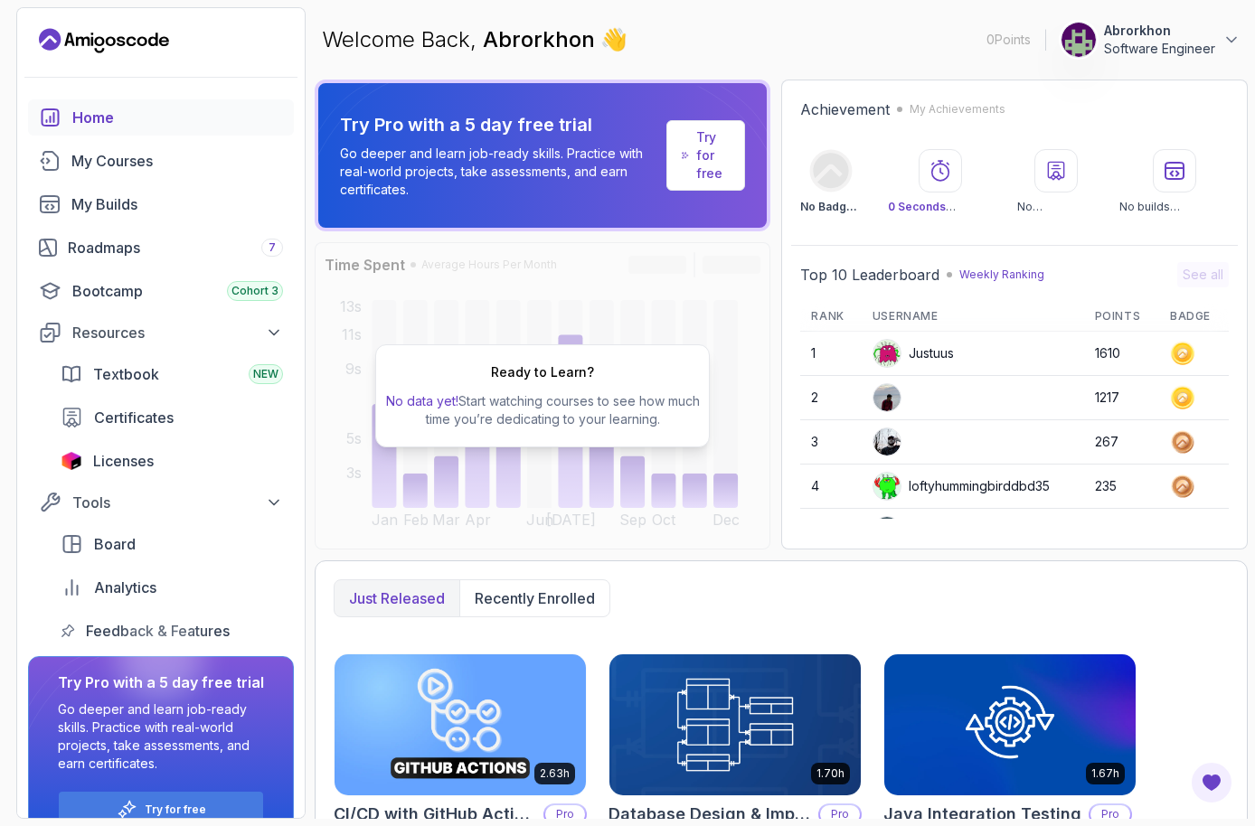
click at [1133, 37] on p "Abrorkhon" at bounding box center [1159, 31] width 111 height 18
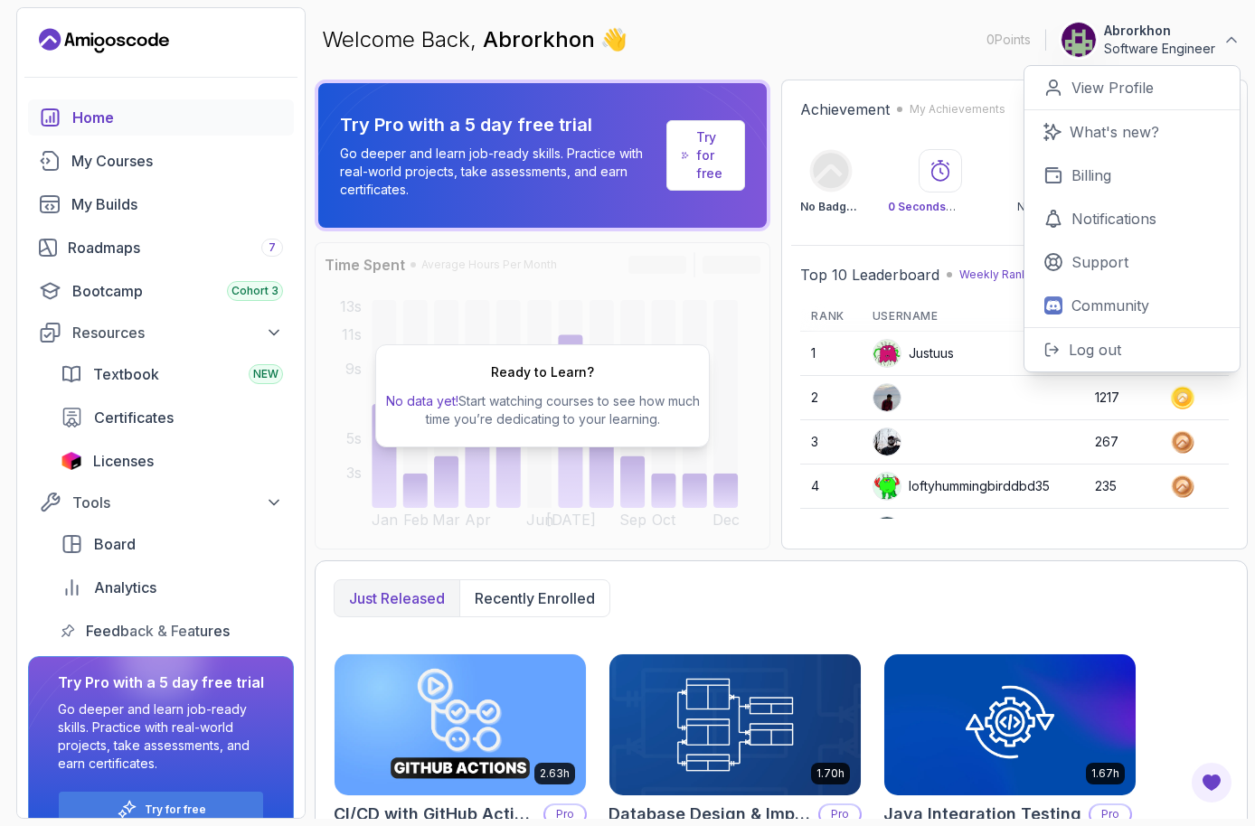
click at [947, 45] on div "Welcome Back, Abrorkhon 👋 0 Points 1 Abrorkhon Software Engineer 0 Points View …" at bounding box center [781, 39] width 933 height 65
